Goal: Transaction & Acquisition: Book appointment/travel/reservation

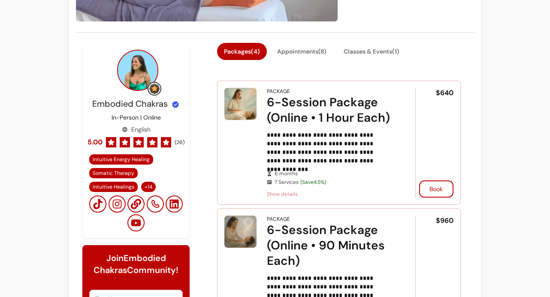
scroll to position [56, 0]
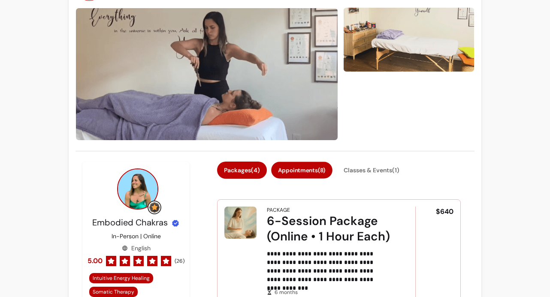
click at [310, 168] on button "Appointments ( 8 )" at bounding box center [301, 170] width 61 height 17
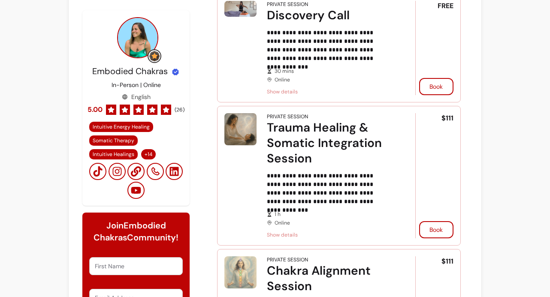
scroll to position [265, 0]
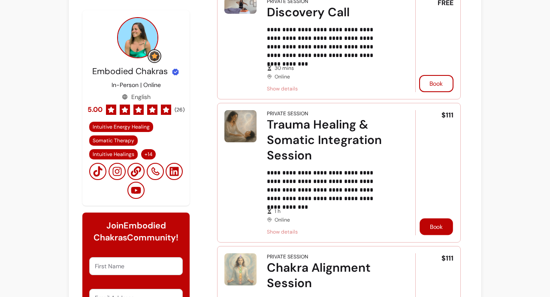
click at [428, 227] on button "Book" at bounding box center [436, 226] width 33 height 17
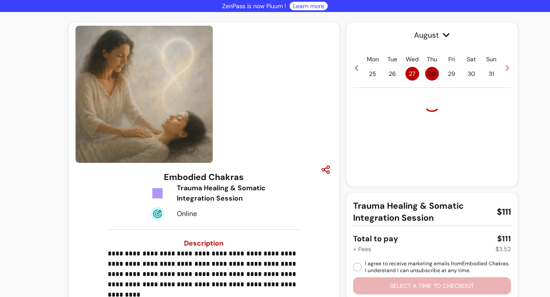
click at [321, 170] on icon "button" at bounding box center [326, 170] width 10 height 10
click at [325, 170] on icon "button" at bounding box center [326, 170] width 10 height 10
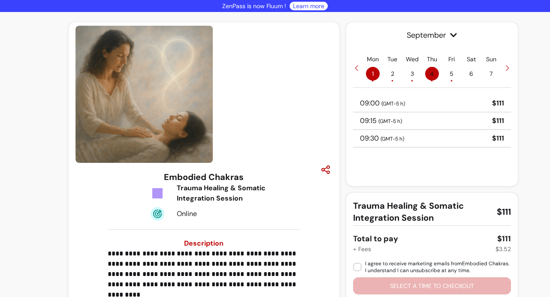
click at [324, 170] on icon "button" at bounding box center [326, 170] width 10 height 10
click at [355, 70] on icon at bounding box center [356, 68] width 3 height 6
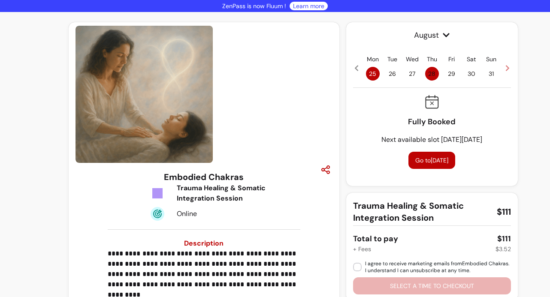
click at [433, 74] on span "28" at bounding box center [432, 74] width 14 height 14
click at [446, 74] on span "29" at bounding box center [452, 74] width 14 height 14
click at [467, 74] on span "30" at bounding box center [472, 74] width 14 height 14
click at [486, 73] on span "31" at bounding box center [492, 74] width 14 height 14
click at [506, 67] on icon at bounding box center [507, 68] width 3 height 6
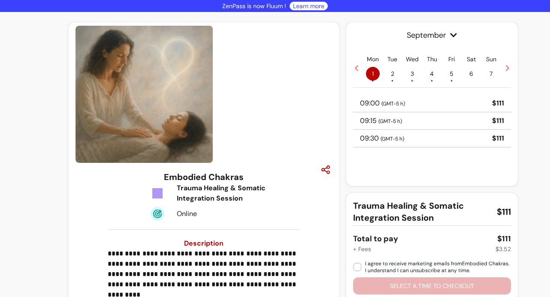
click at [390, 74] on span "2 •" at bounding box center [393, 74] width 14 height 14
